Goal: Transaction & Acquisition: Purchase product/service

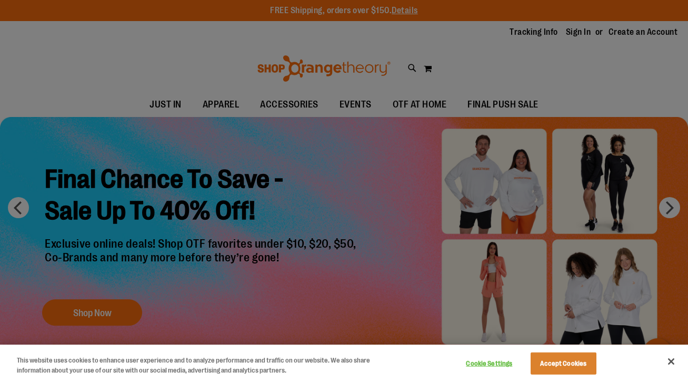
type input "**********"
click at [589, 89] on div at bounding box center [344, 190] width 688 height 381
click at [244, 217] on div at bounding box center [344, 190] width 688 height 381
click at [553, 356] on button "Accept Cookies" at bounding box center [564, 363] width 66 height 22
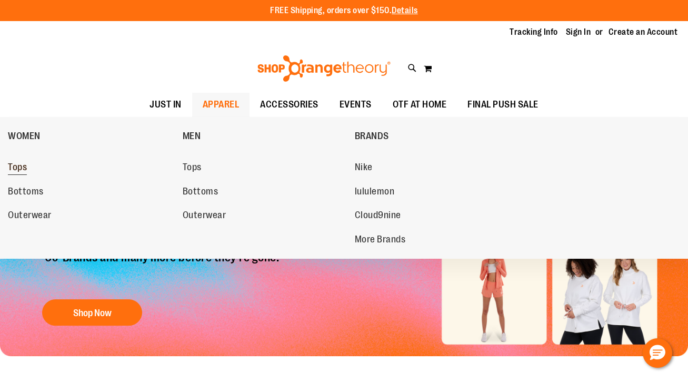
click at [24, 169] on span "Tops" at bounding box center [17, 168] width 19 height 13
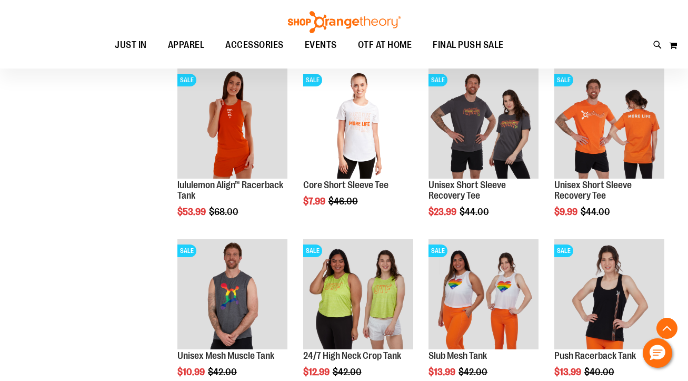
scroll to position [816, 0]
